Goal: Communication & Community: Answer question/provide support

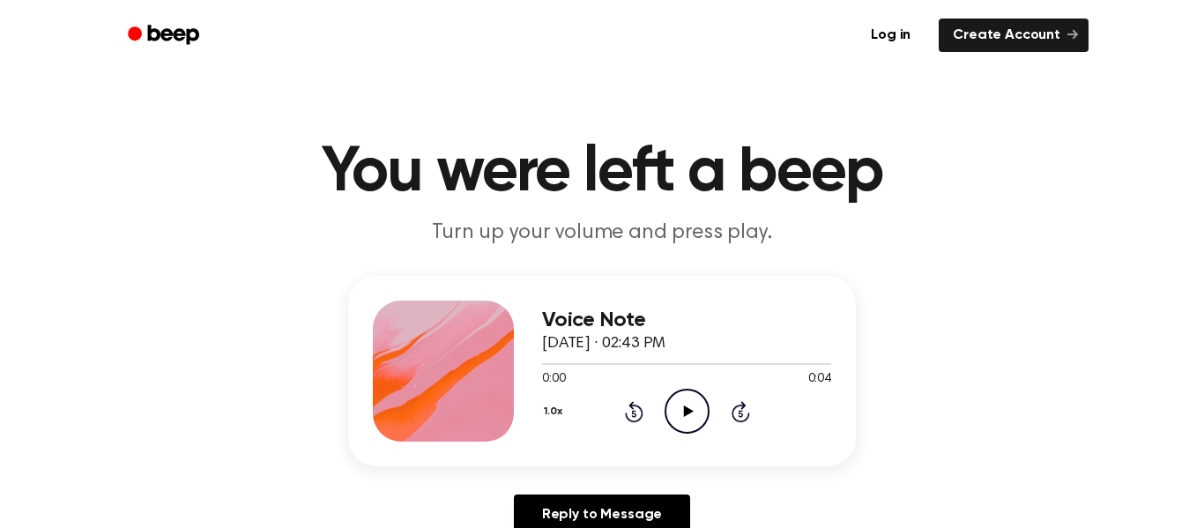
click at [684, 409] on icon at bounding box center [688, 411] width 10 height 11
click at [687, 412] on icon at bounding box center [688, 411] width 10 height 11
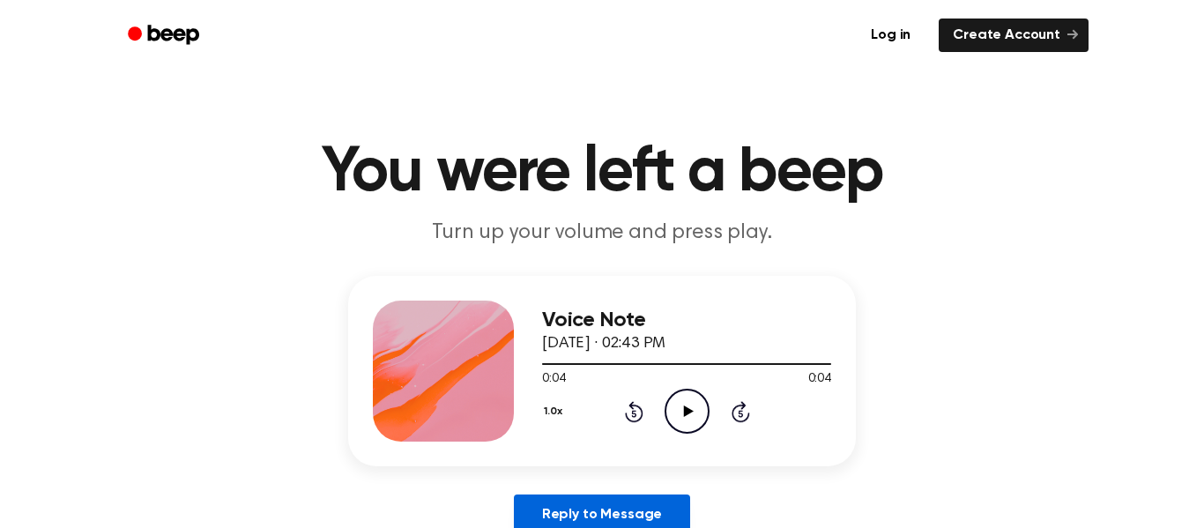
click at [652, 498] on link "Reply to Message" at bounding box center [602, 515] width 176 height 41
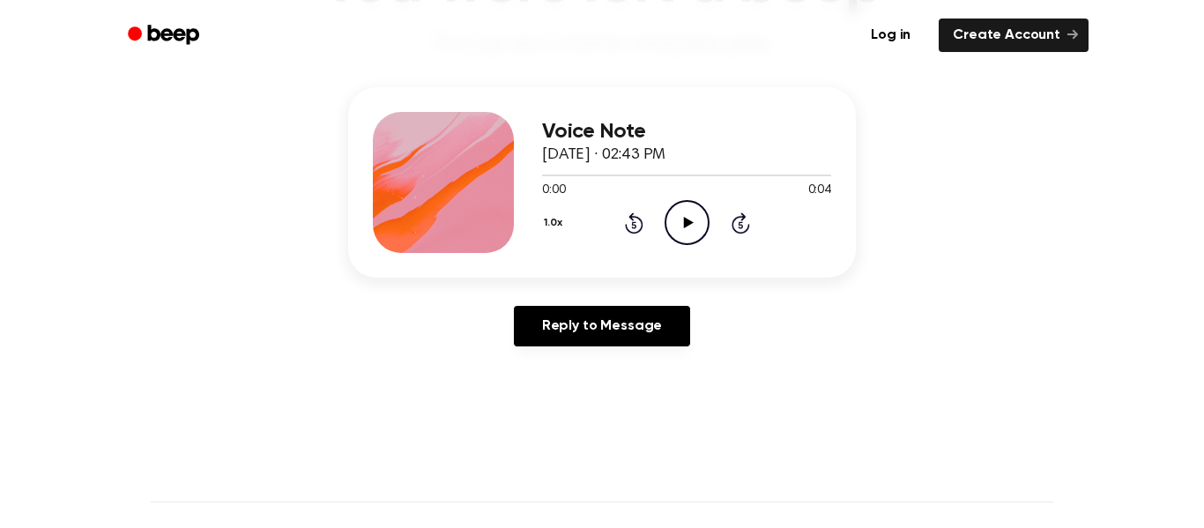
scroll to position [256, 0]
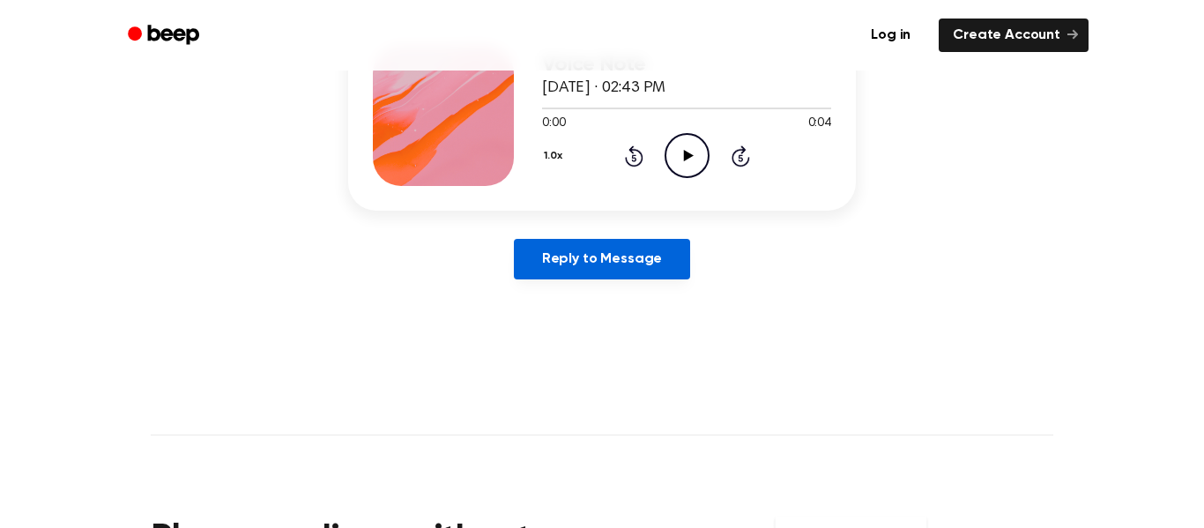
click at [661, 263] on link "Reply to Message" at bounding box center [602, 259] width 176 height 41
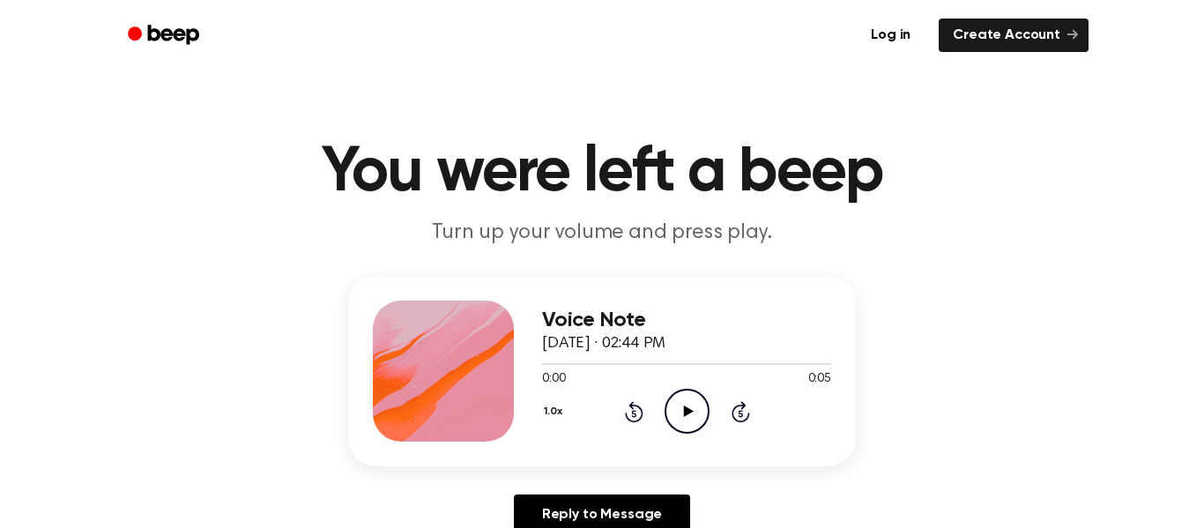
click at [689, 406] on icon "Play Audio" at bounding box center [687, 411] width 45 height 45
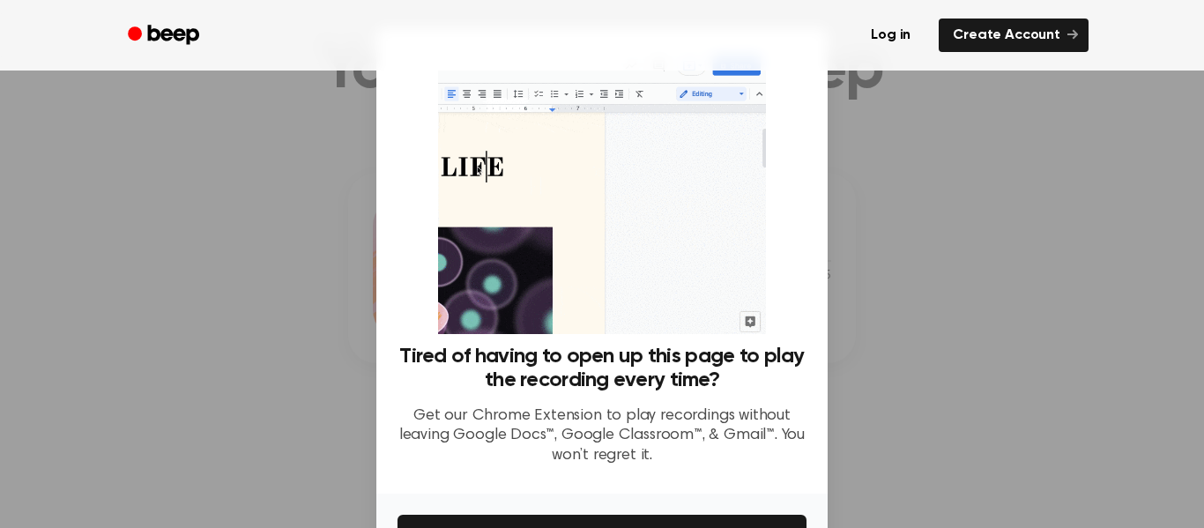
scroll to position [106, 0]
click at [847, 298] on div at bounding box center [602, 264] width 1204 height 528
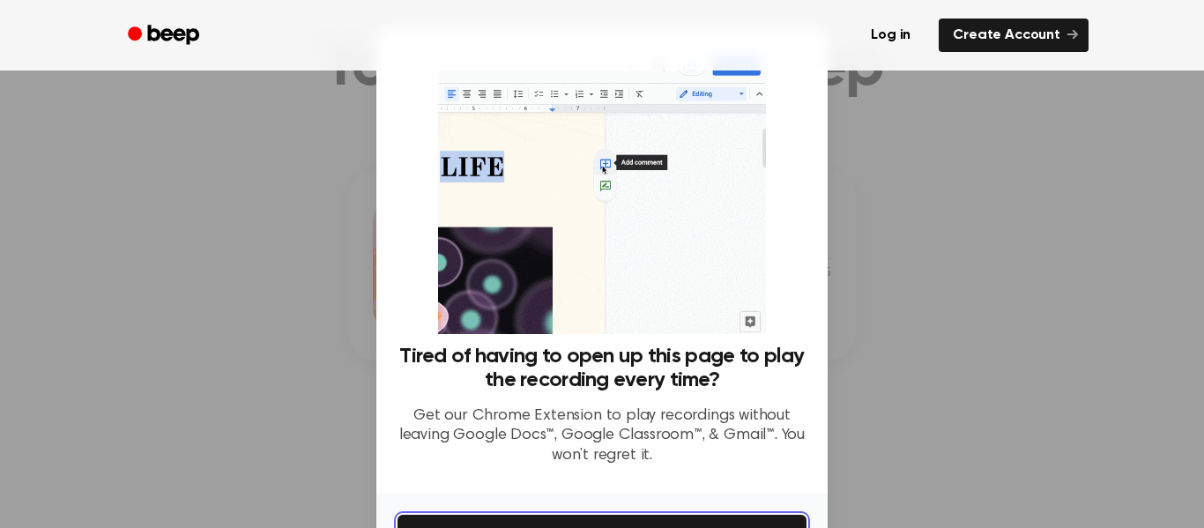
click at [759, 517] on button "Get It Now" at bounding box center [602, 534] width 409 height 39
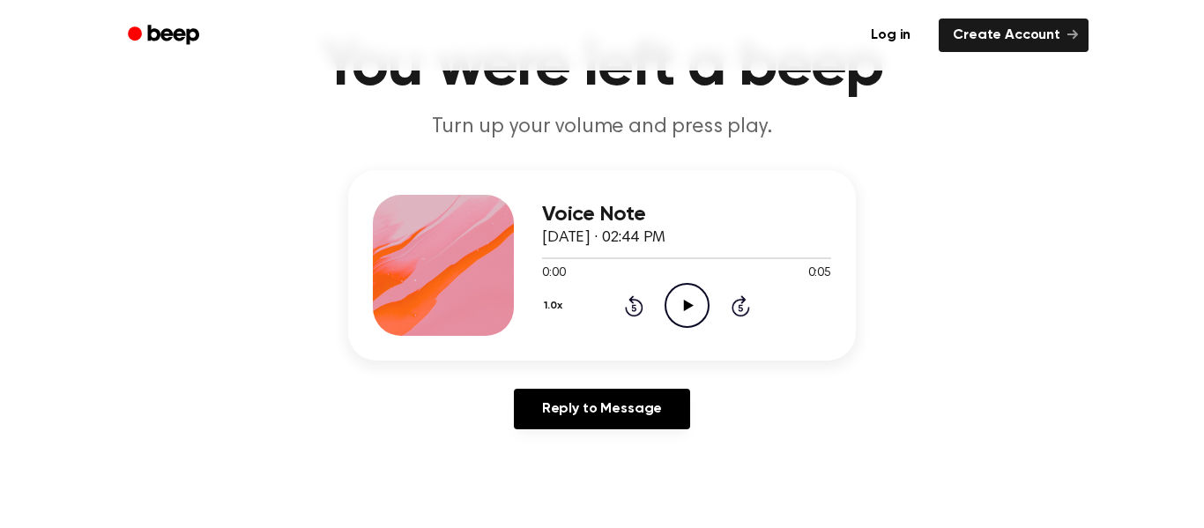
click at [681, 306] on icon "Play Audio" at bounding box center [687, 305] width 45 height 45
click at [680, 308] on icon "Play Audio" at bounding box center [687, 305] width 45 height 45
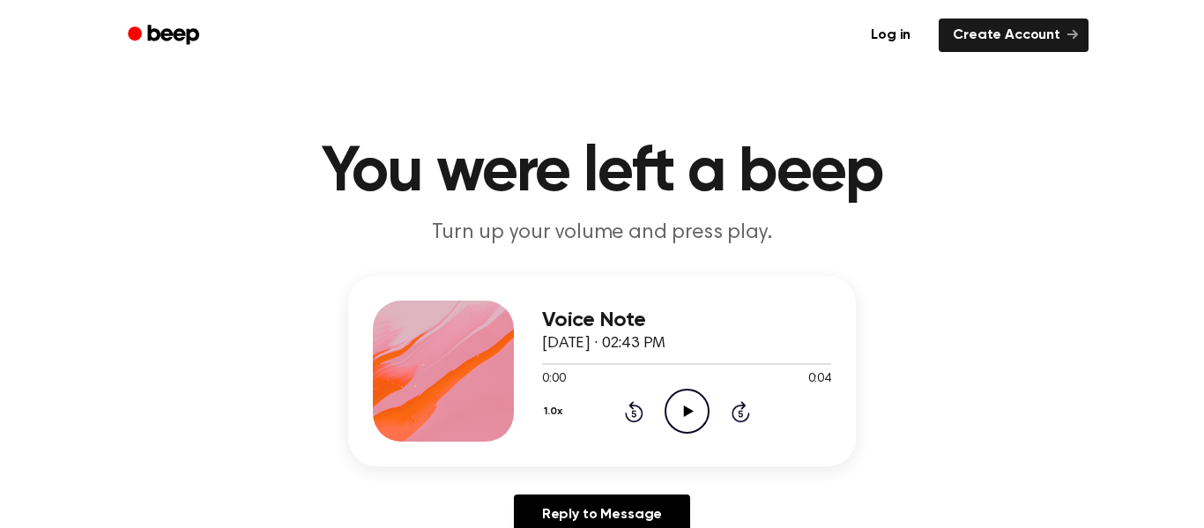
click at [687, 412] on icon at bounding box center [688, 411] width 10 height 11
click at [637, 410] on icon "Rewind 5 seconds" at bounding box center [633, 411] width 19 height 23
click at [558, 412] on button "1.0x" at bounding box center [555, 412] width 26 height 30
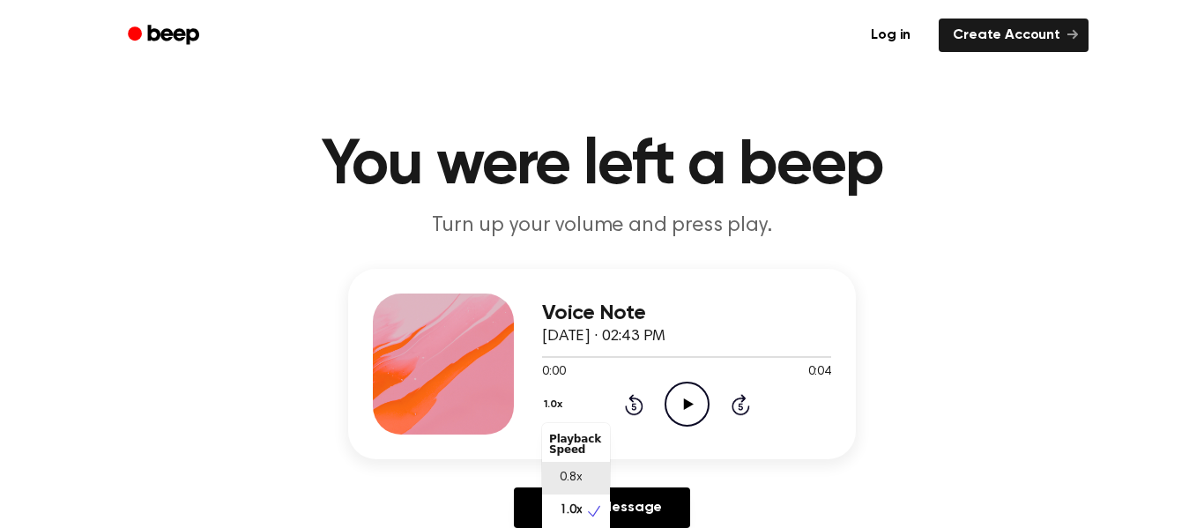
click at [575, 476] on span "0.8x" at bounding box center [571, 478] width 22 height 19
click at [681, 400] on icon "Play Audio" at bounding box center [687, 404] width 45 height 45
click at [552, 404] on button "0.8x" at bounding box center [557, 405] width 30 height 30
click at [570, 510] on span "1.0x" at bounding box center [571, 511] width 22 height 19
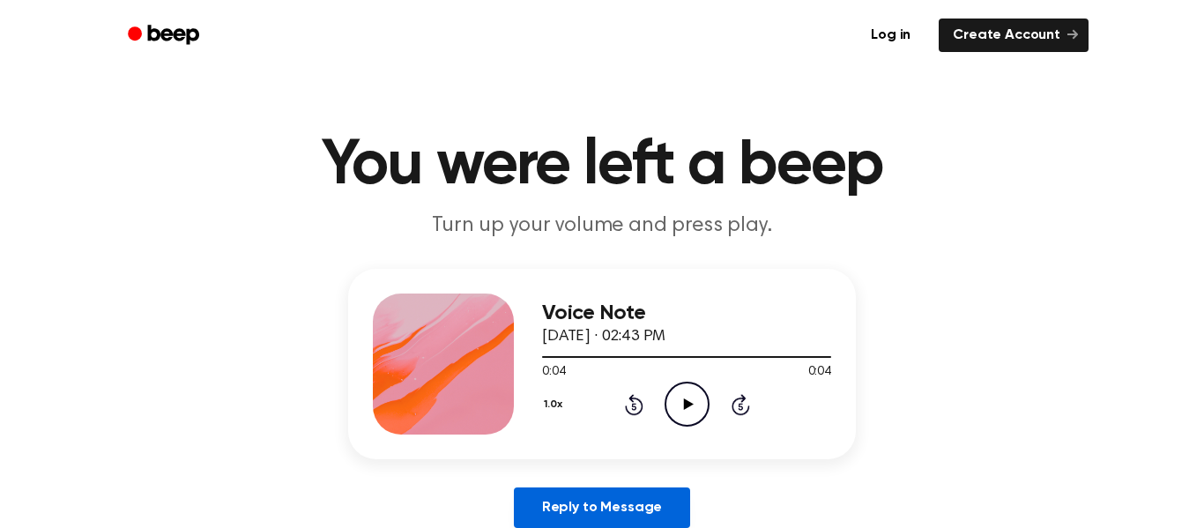
click at [669, 508] on link "Reply to Message" at bounding box center [602, 508] width 176 height 41
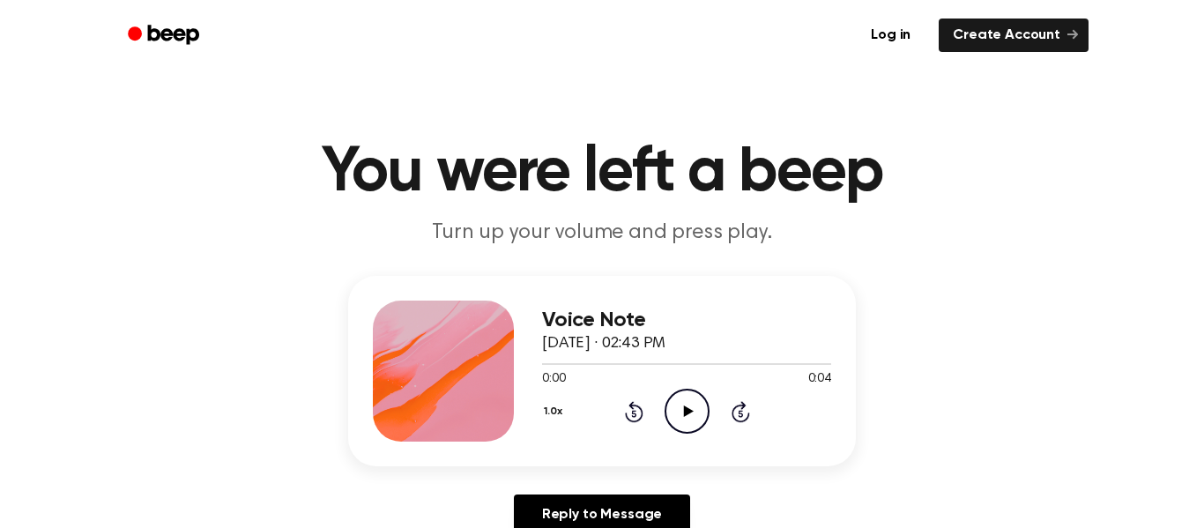
scroll to position [7, 0]
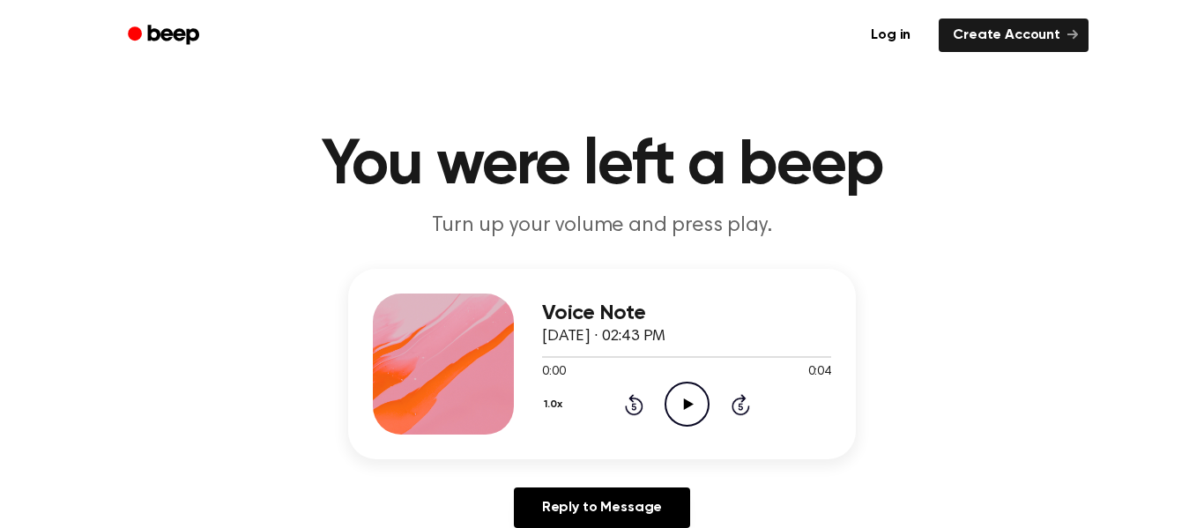
click at [681, 389] on icon "Play Audio" at bounding box center [687, 404] width 45 height 45
